Goal: Information Seeking & Learning: Learn about a topic

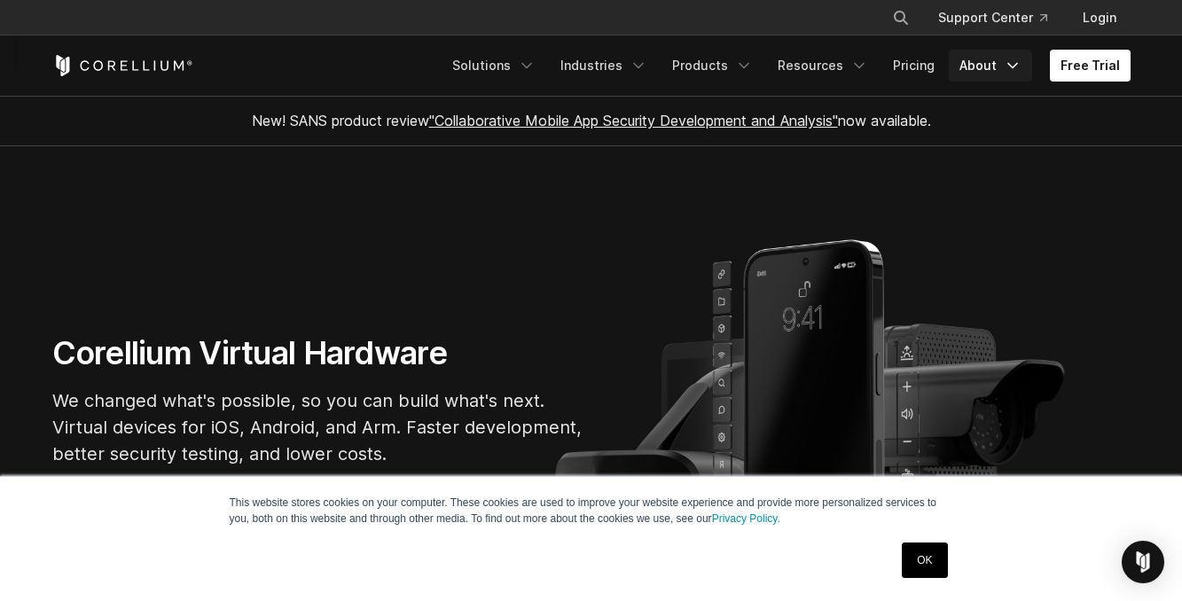
click at [1017, 67] on polyline "Navigation Menu" at bounding box center [1013, 66] width 9 height 4
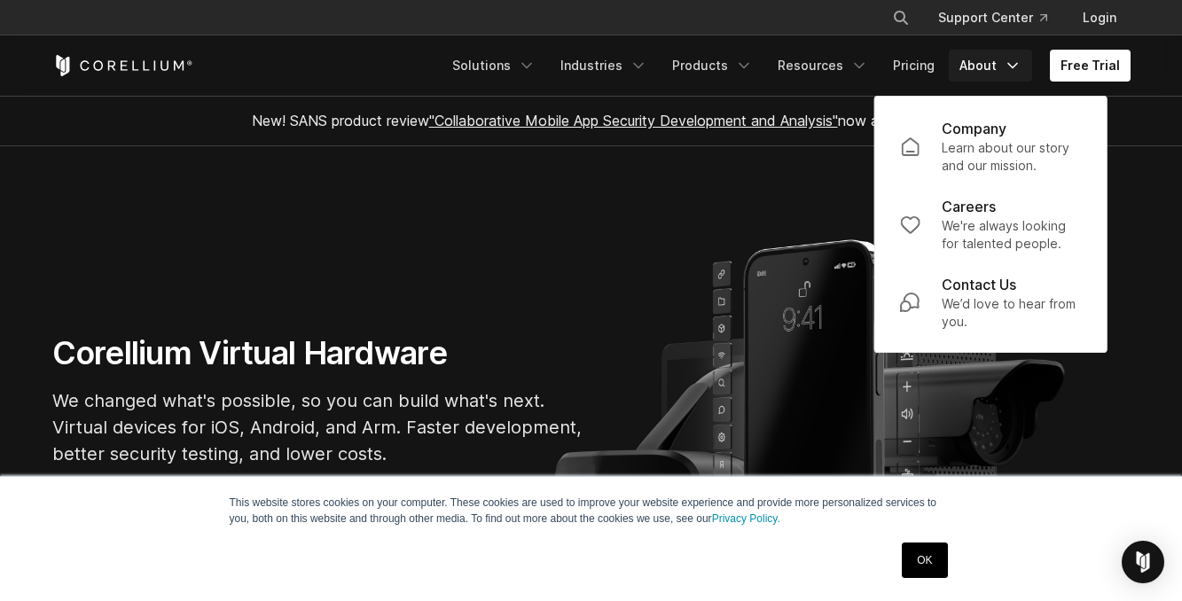
click at [700, 250] on section "Corellium Virtual Hardware We changed what's possible, so you can build what's …" at bounding box center [591, 407] width 1182 height 523
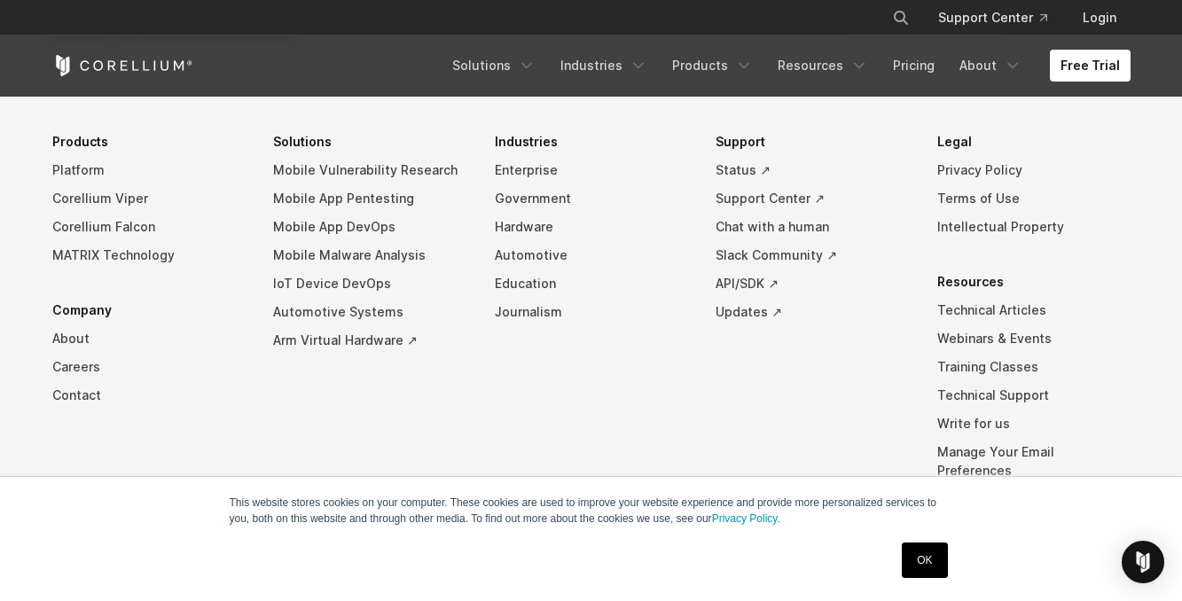
scroll to position [4156, 0]
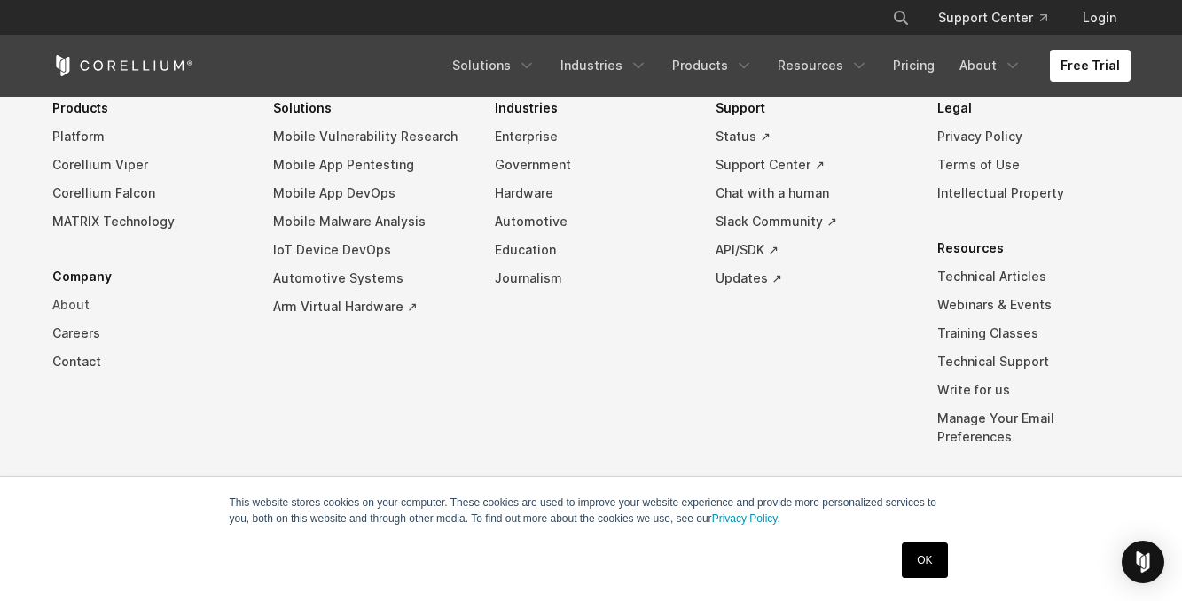
click at [79, 319] on link "About" at bounding box center [148, 305] width 193 height 28
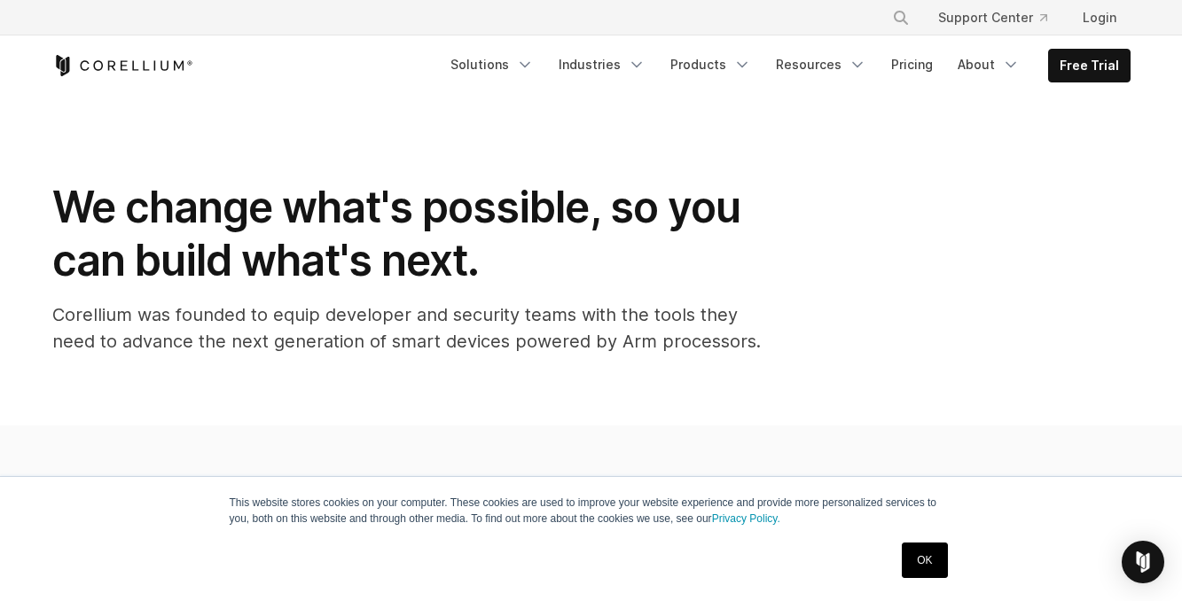
click at [132, 64] on icon "Corellium Home" at bounding box center [135, 65] width 6 height 10
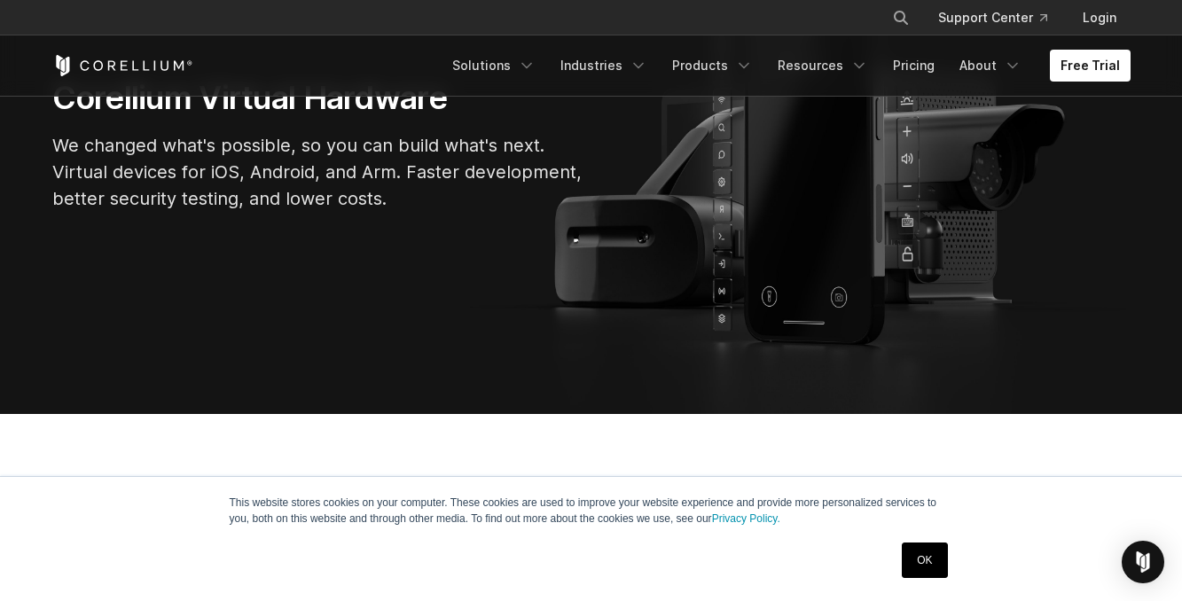
scroll to position [260, 0]
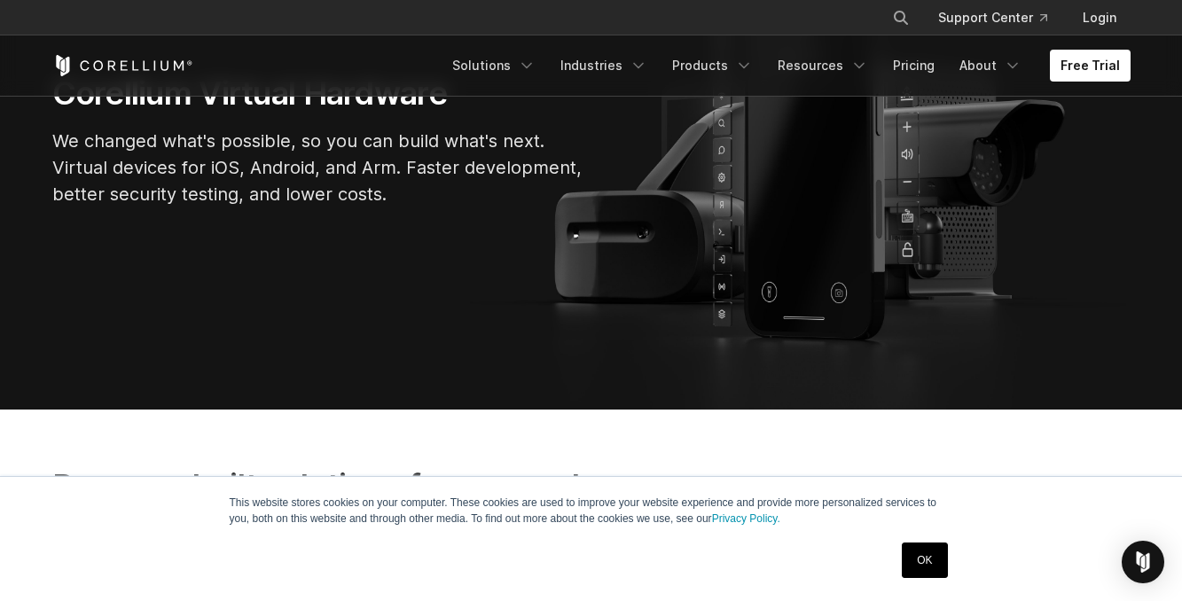
click at [924, 559] on link "OK" at bounding box center [924, 560] width 45 height 35
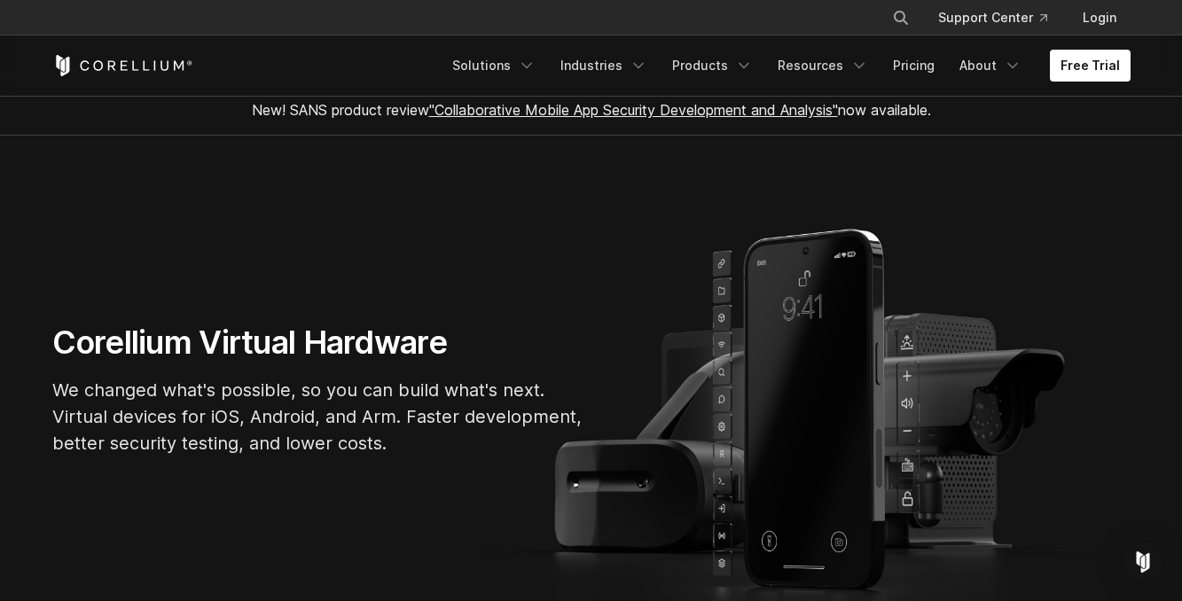
scroll to position [0, 0]
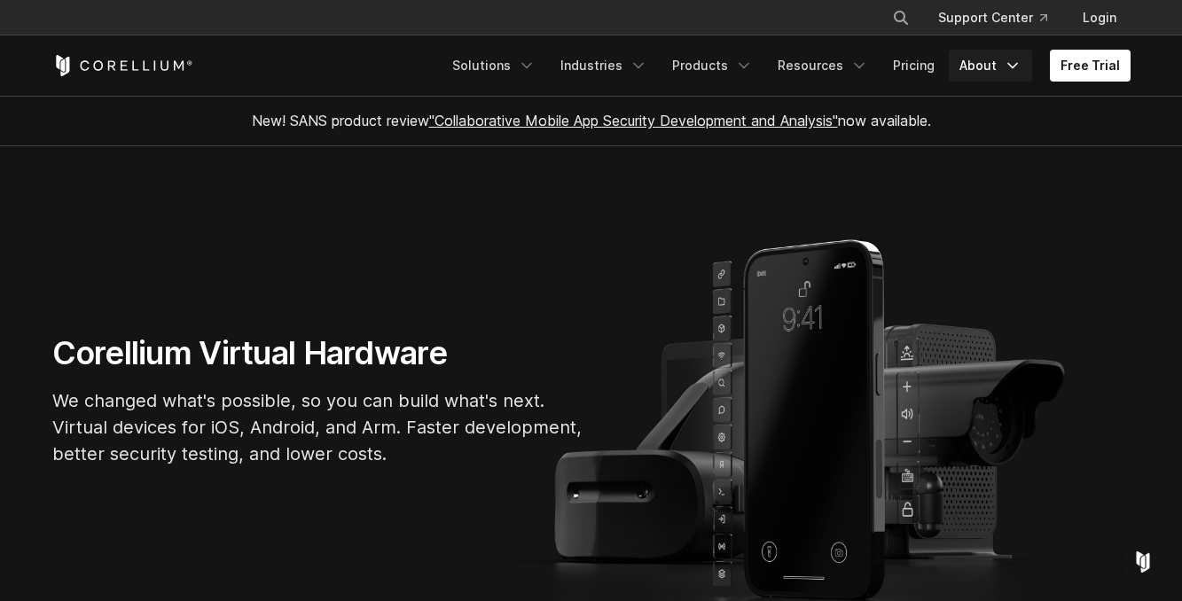
click at [1011, 69] on icon "Navigation Menu" at bounding box center [1013, 66] width 18 height 18
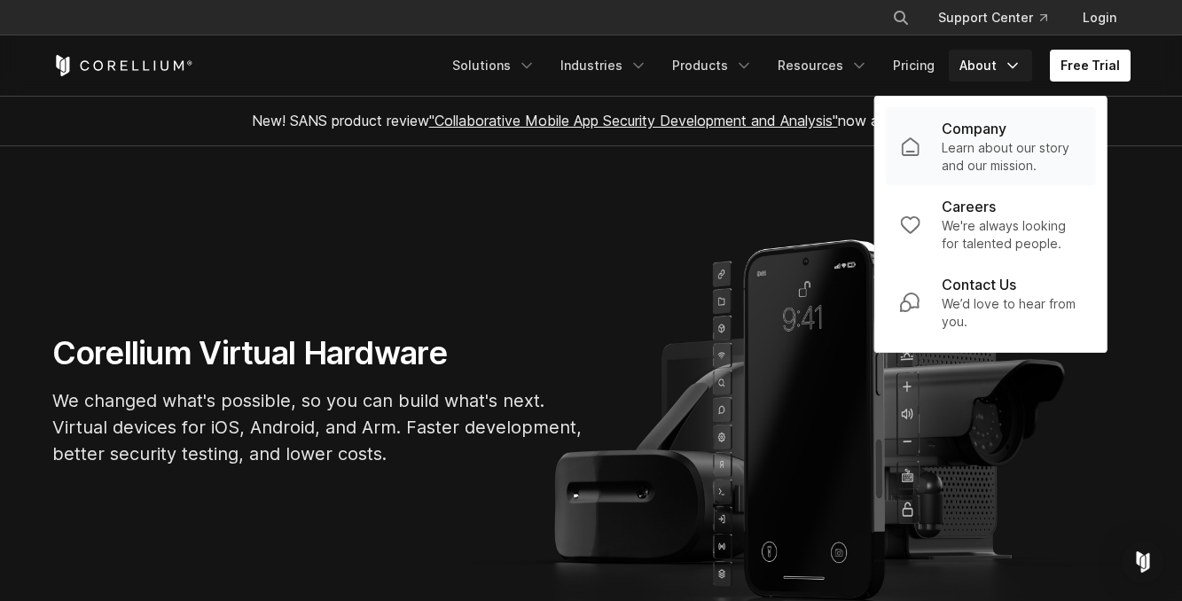
click at [984, 147] on p "Learn about our story and our mission." at bounding box center [1012, 156] width 140 height 35
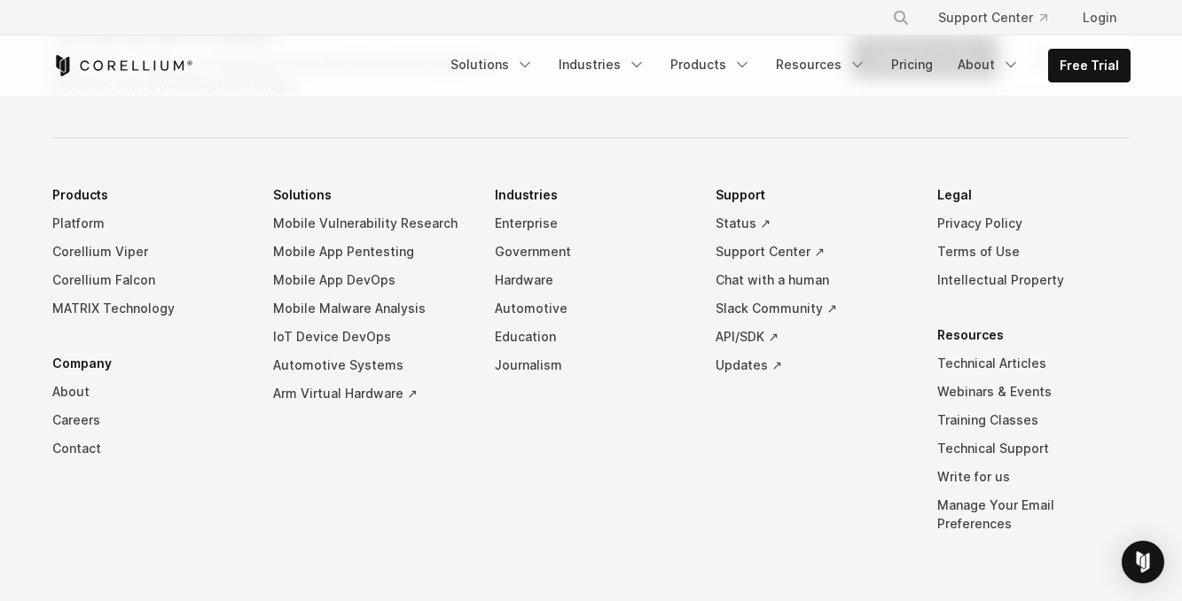
scroll to position [3175, 0]
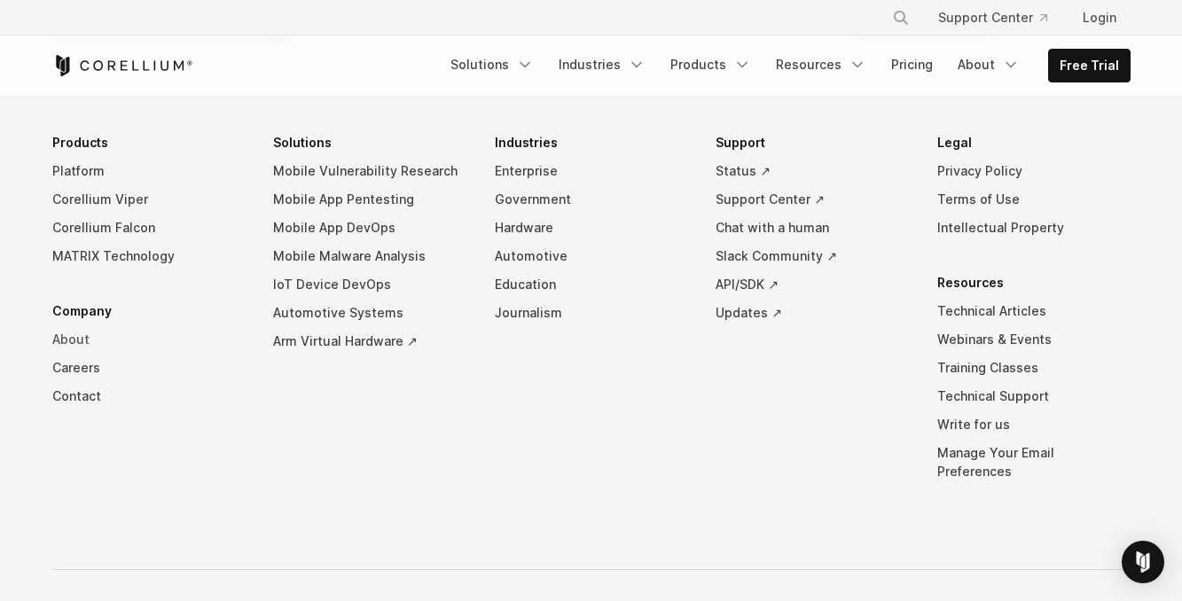
click at [77, 326] on link "About" at bounding box center [148, 340] width 193 height 28
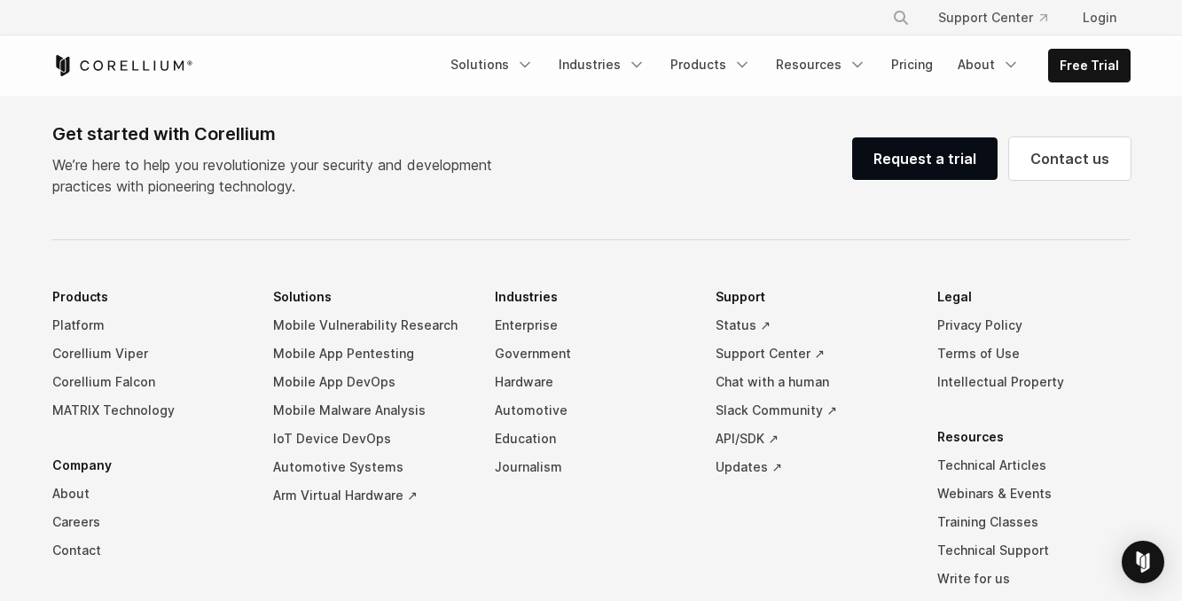
scroll to position [3025, 0]
